Goal: Task Accomplishment & Management: Manage account settings

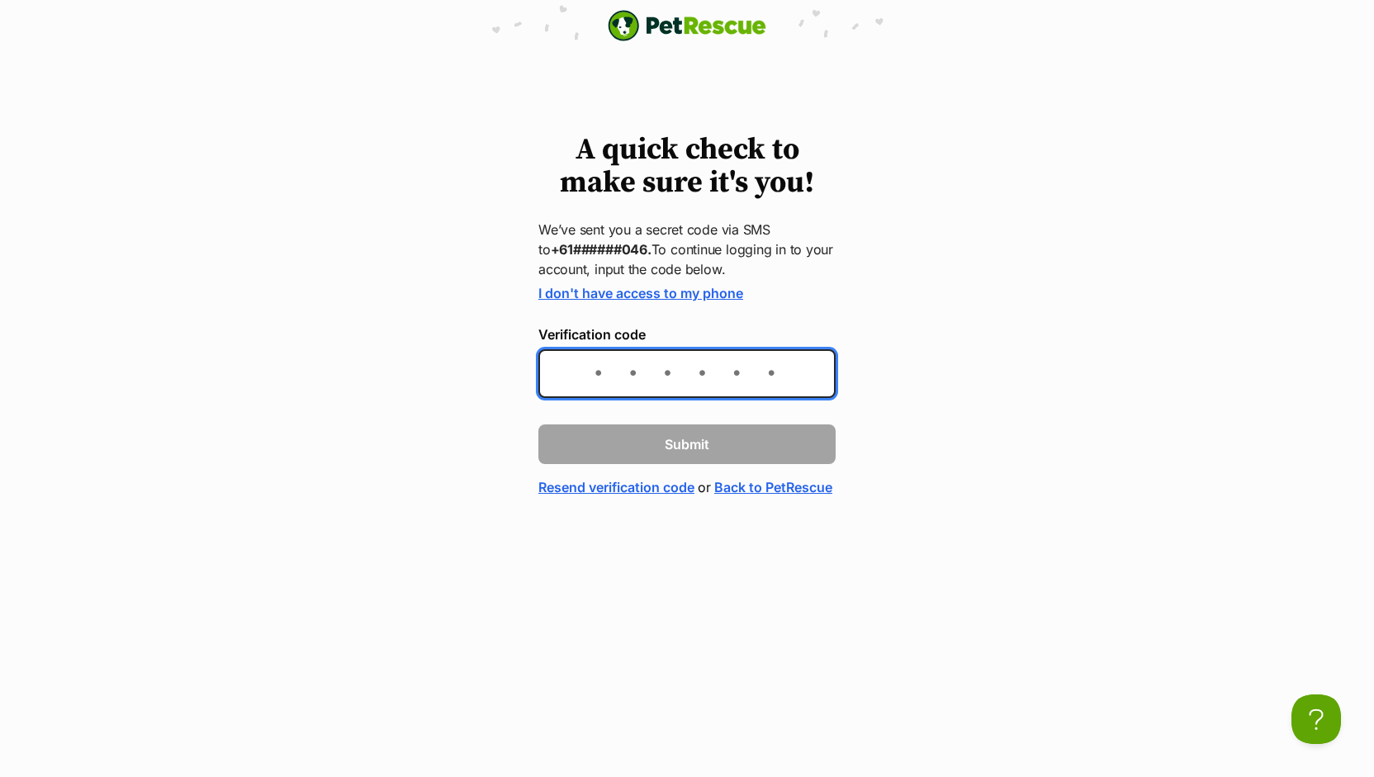
click at [593, 375] on input "Verification code" at bounding box center [686, 373] width 297 height 49
type input "208594"
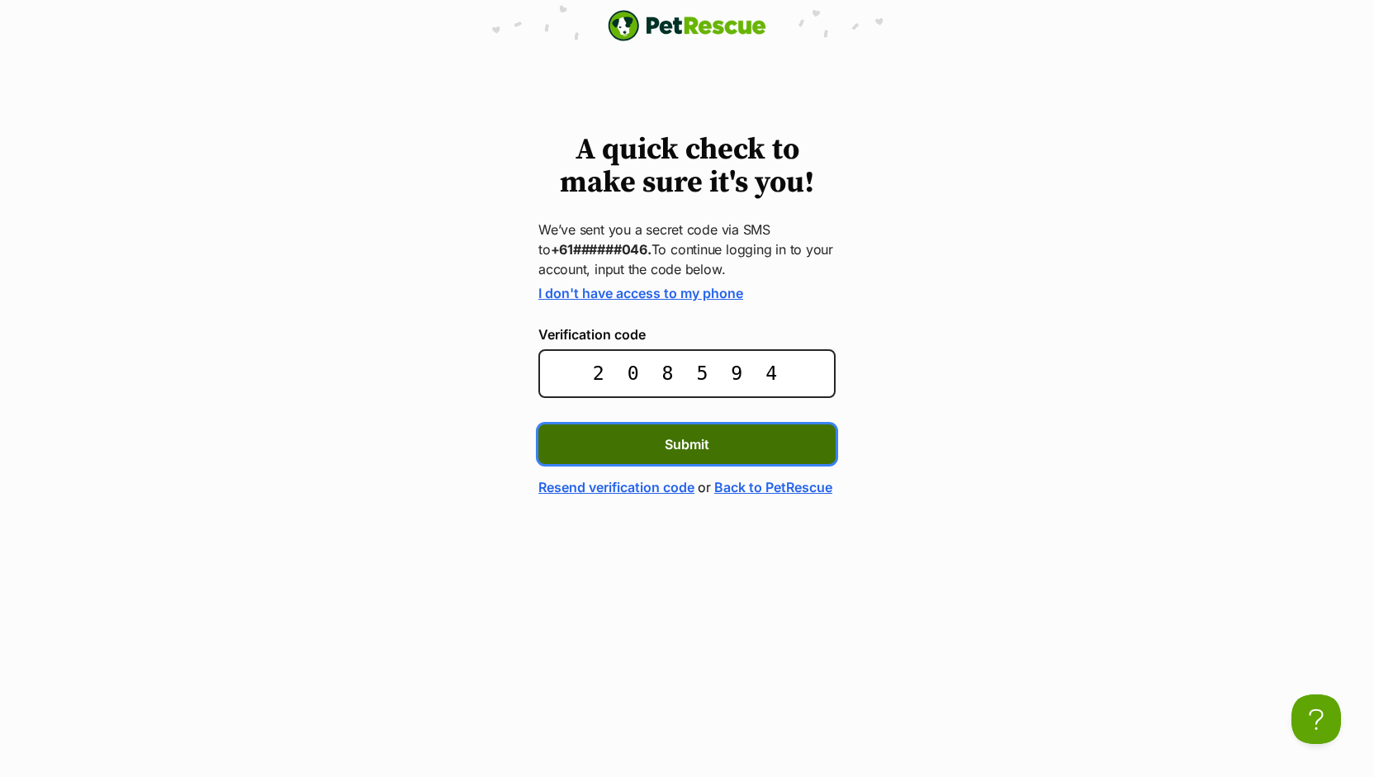
click at [771, 448] on button "Submit" at bounding box center [686, 444] width 297 height 40
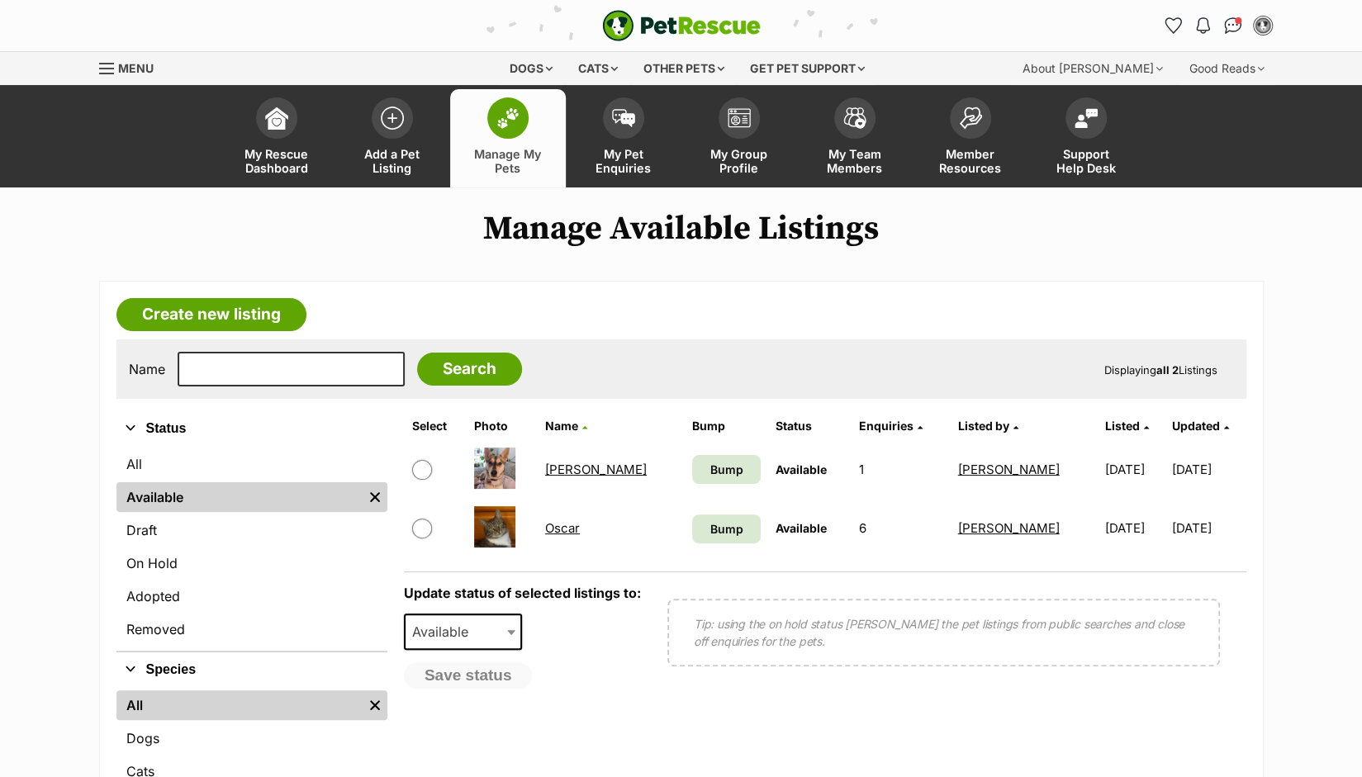
click at [571, 470] on link "[PERSON_NAME]" at bounding box center [596, 470] width 102 height 16
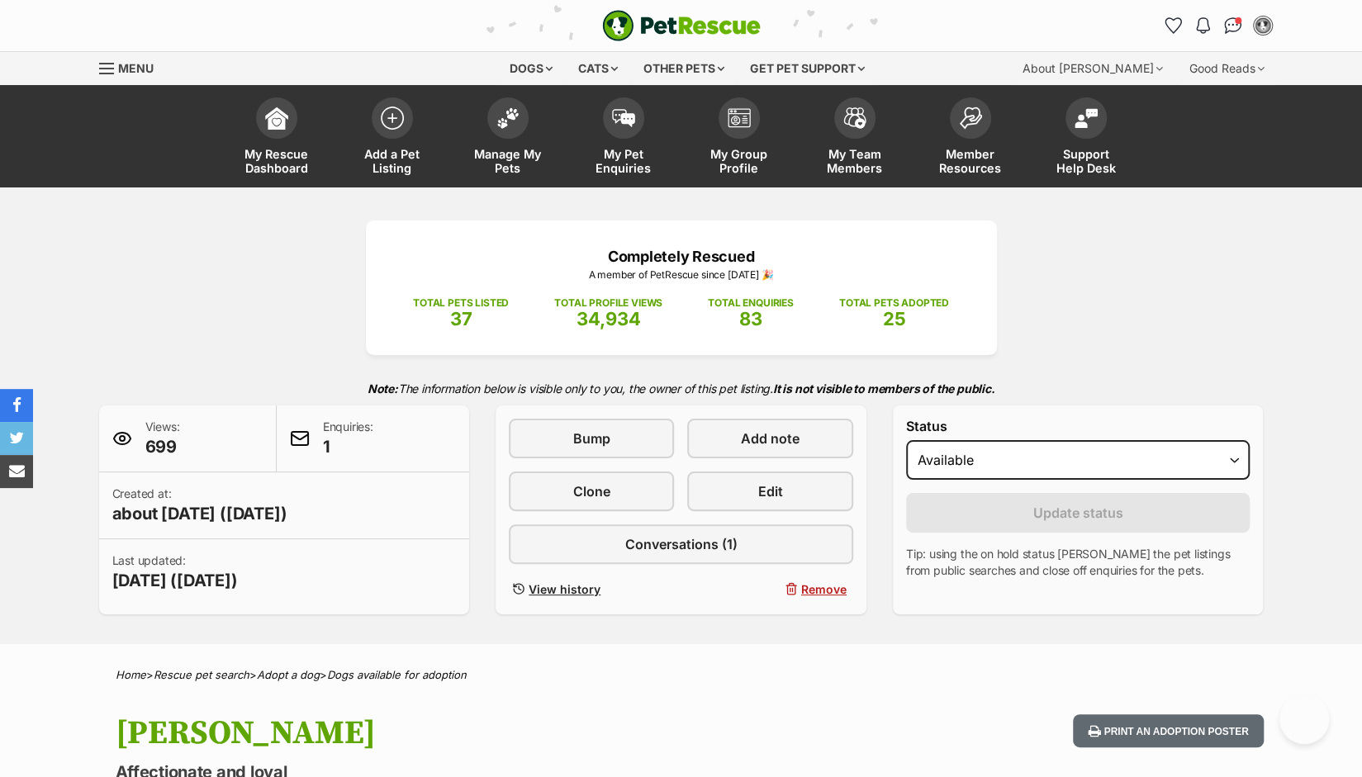
select select "rehomed"
click at [906, 440] on select "Draft - not available as listing has enquires Available On hold Adopted" at bounding box center [1078, 460] width 344 height 40
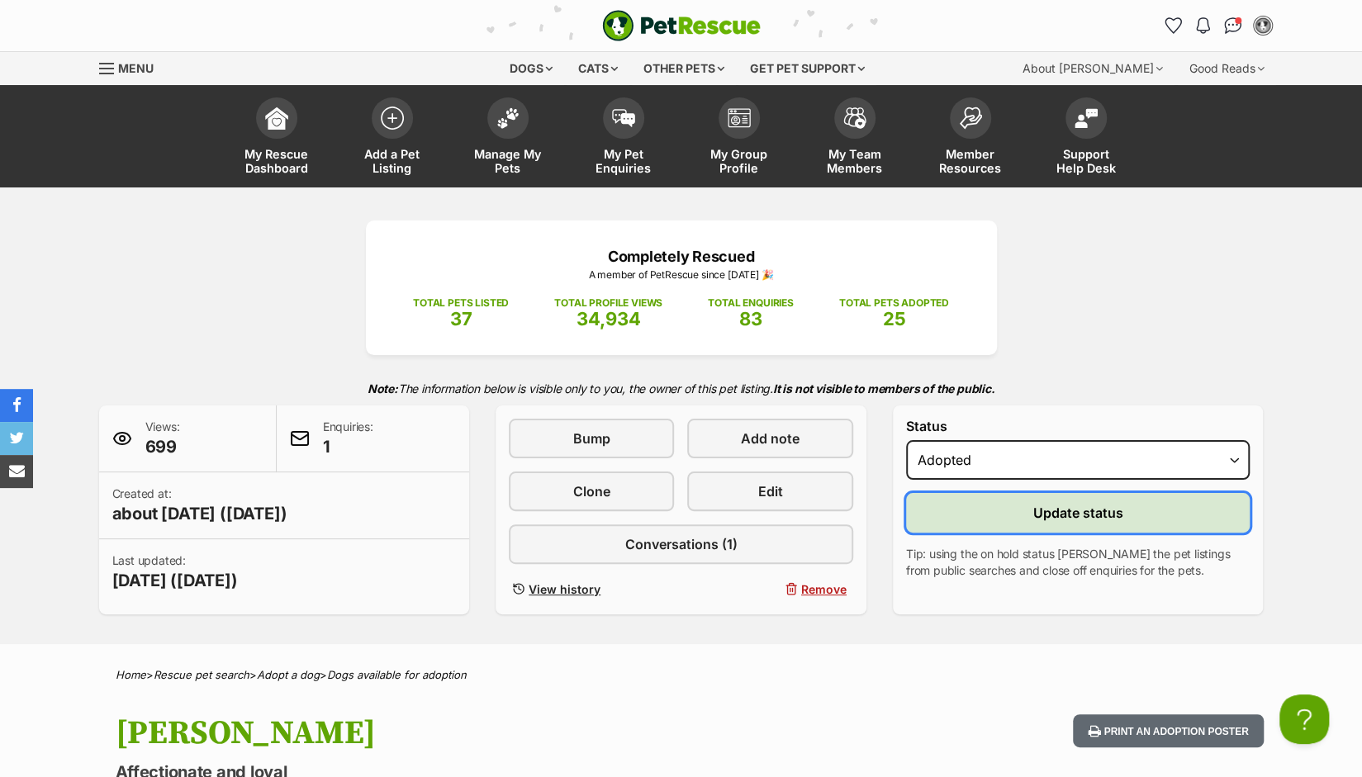
click at [1056, 521] on span "Update status" at bounding box center [1078, 513] width 90 height 20
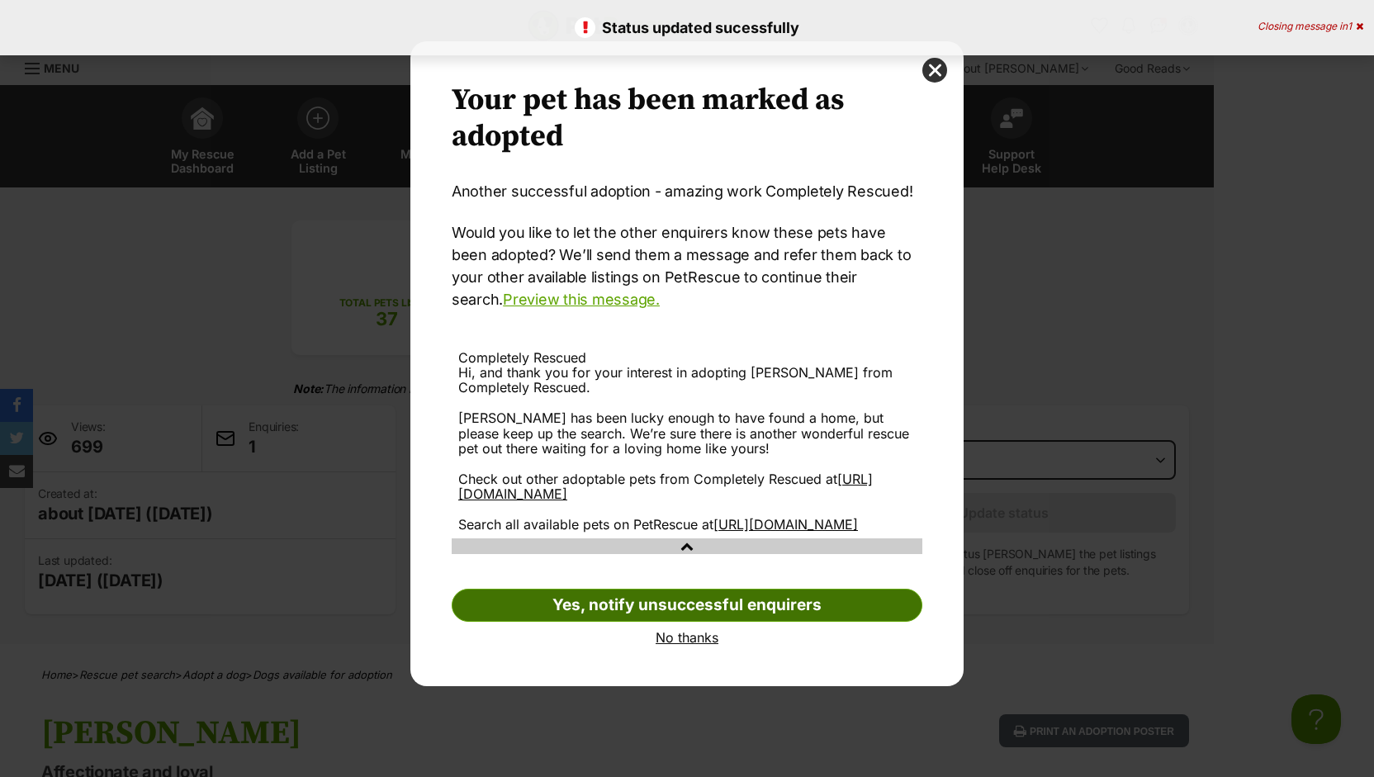
click at [682, 622] on link "Yes, notify unsuccessful enquirers" at bounding box center [687, 605] width 471 height 33
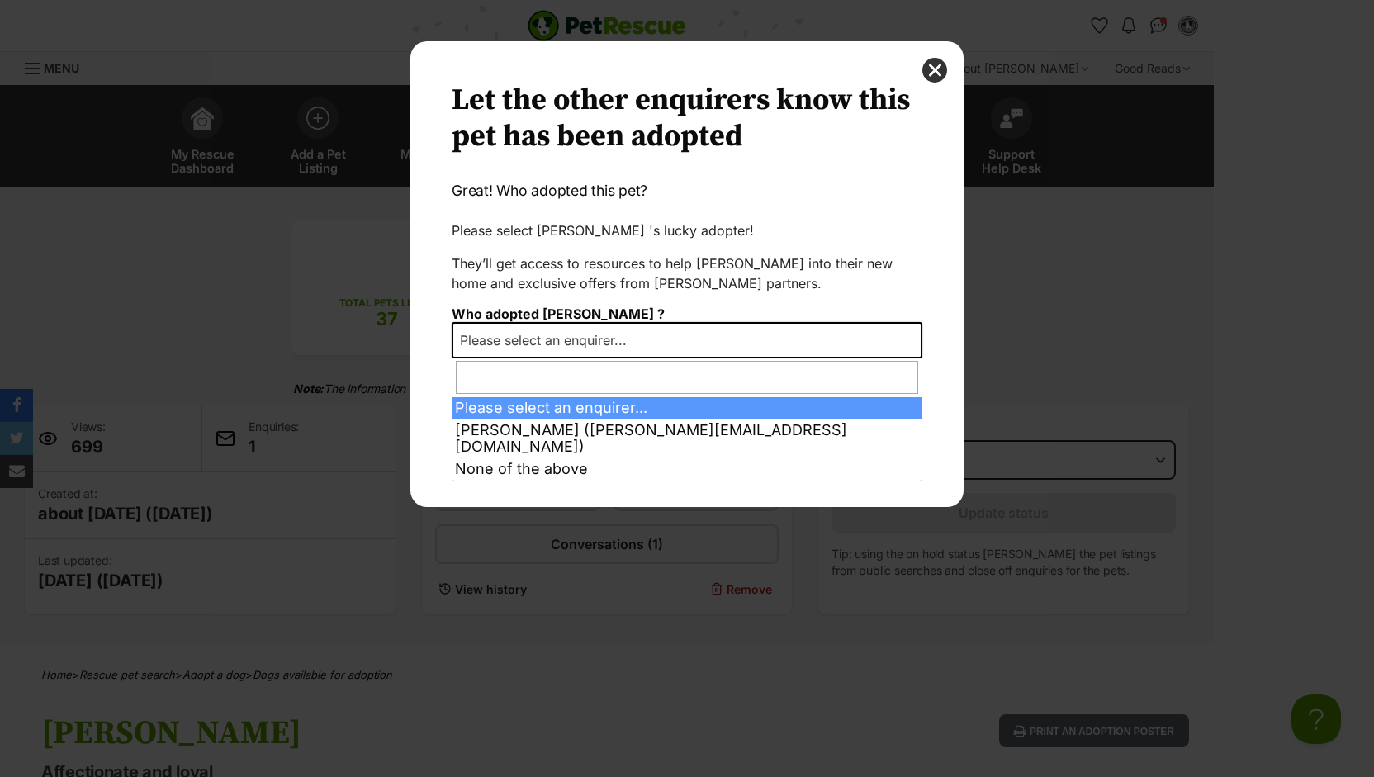
click at [823, 334] on span "Please select an enquirer..." at bounding box center [687, 340] width 471 height 36
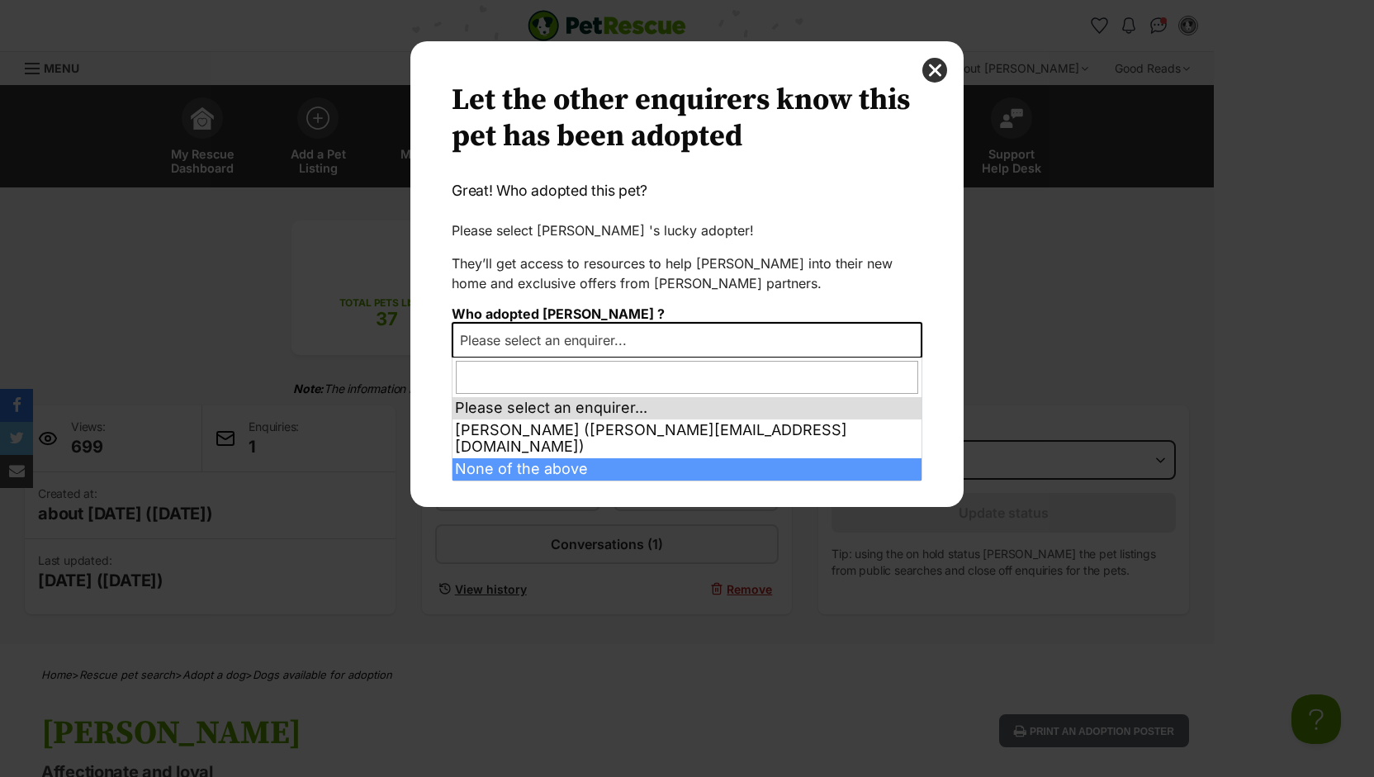
select select "other"
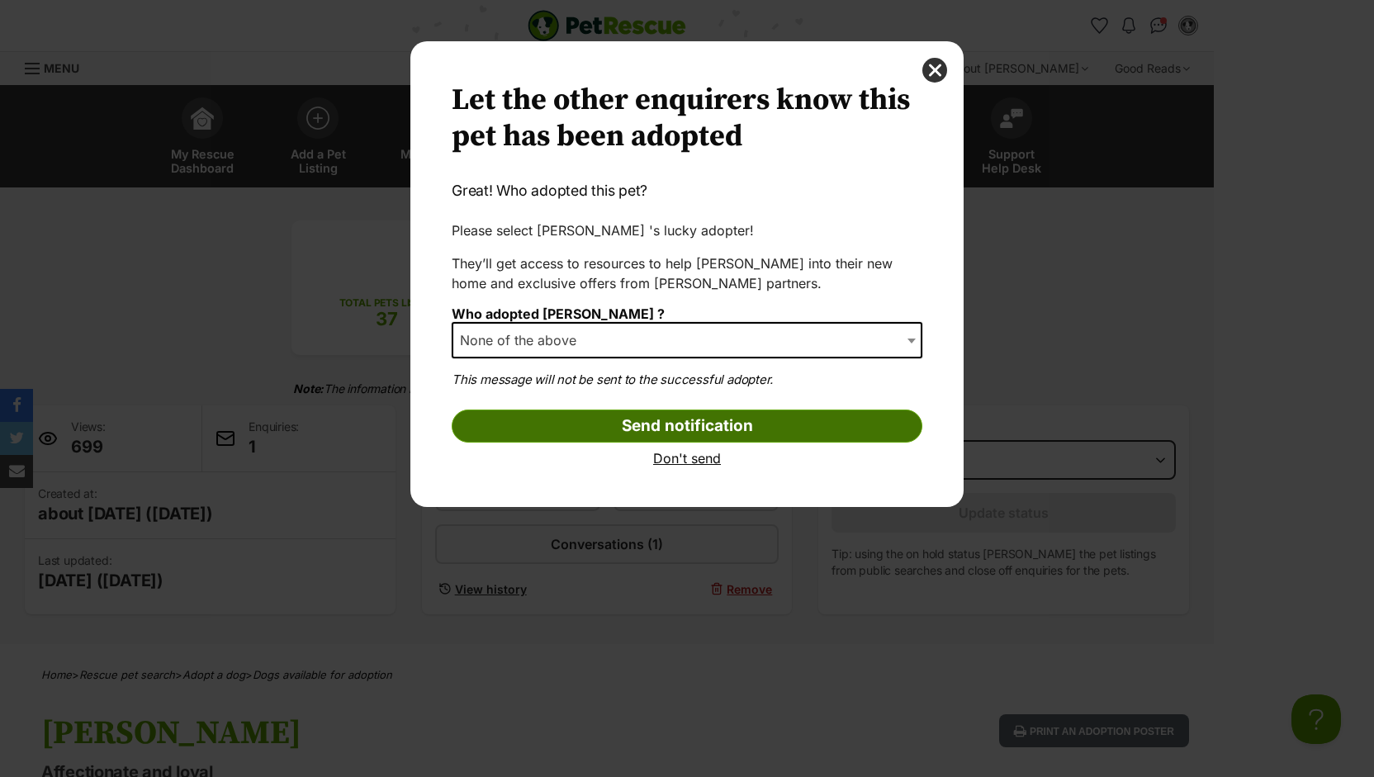
click at [761, 432] on input "Send notification" at bounding box center [687, 426] width 471 height 33
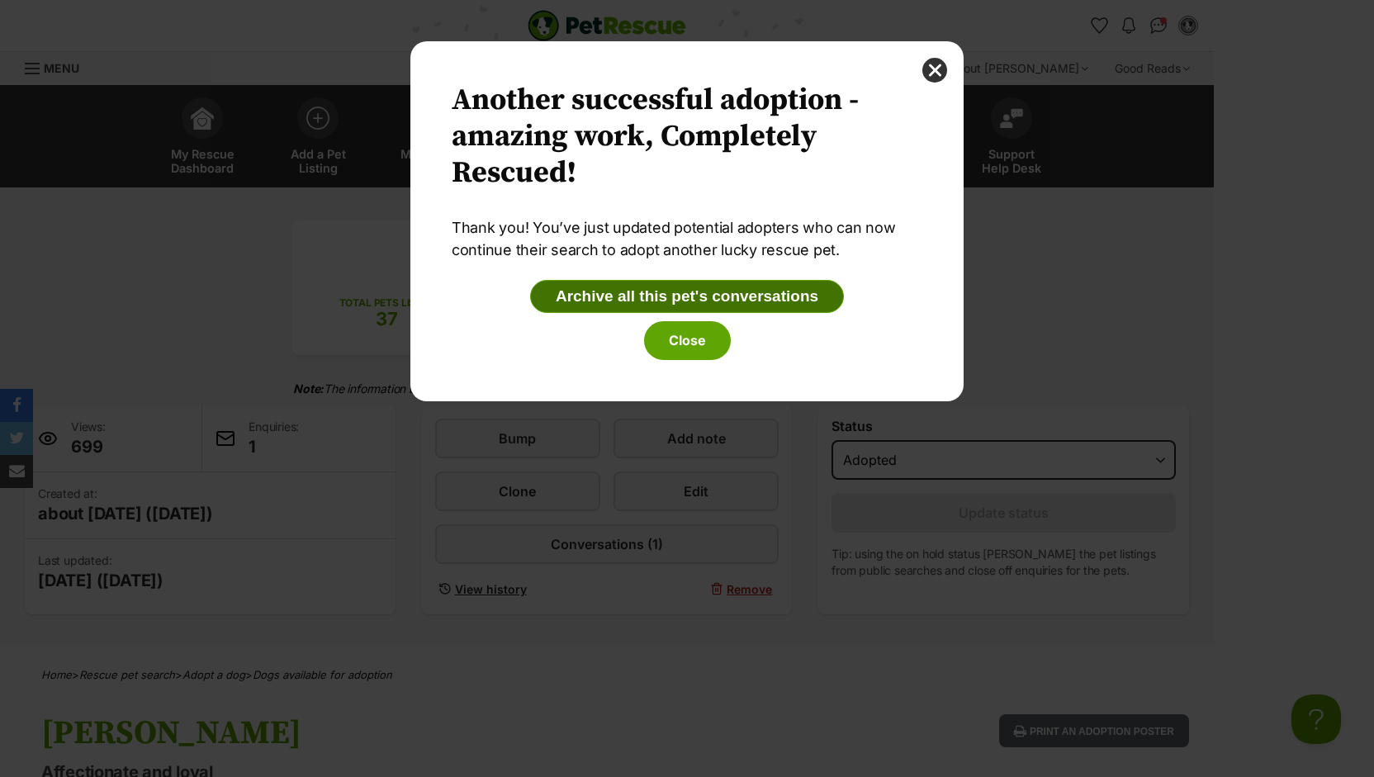
click at [732, 300] on button "Archive all this pet's conversations" at bounding box center [687, 296] width 314 height 33
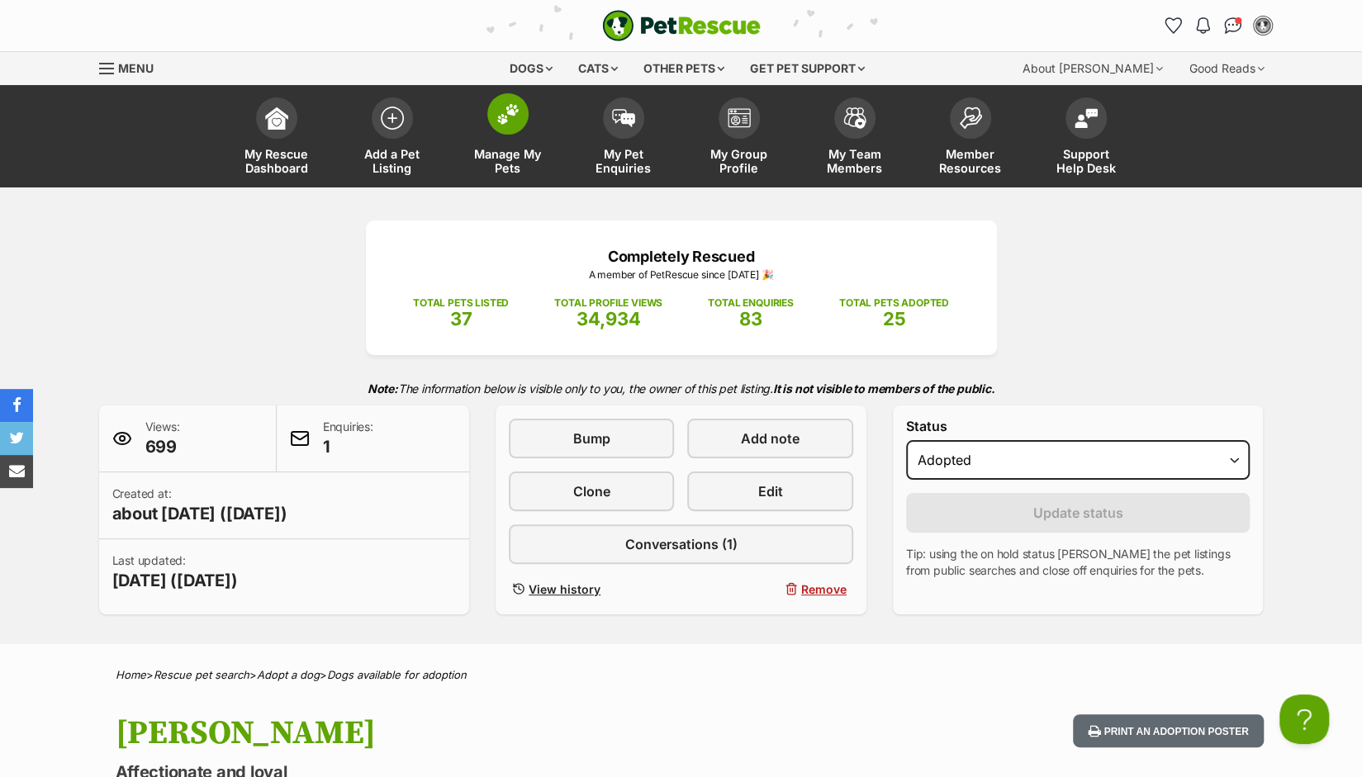
click at [504, 140] on link "Manage My Pets" at bounding box center [508, 138] width 116 height 98
